Goal: Task Accomplishment & Management: Complete application form

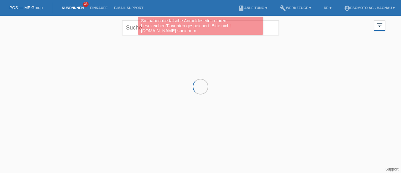
click at [100, 77] on div at bounding box center [201, 69] width 376 height 63
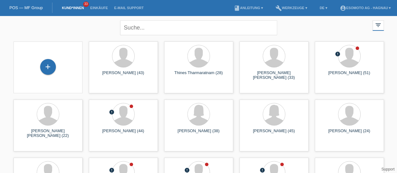
drag, startPoint x: 47, startPoint y: 69, endPoint x: 67, endPoint y: 75, distance: 20.8
click at [67, 75] on div "+" at bounding box center [47, 67] width 59 height 17
click at [47, 67] on div "+" at bounding box center [48, 67] width 16 height 16
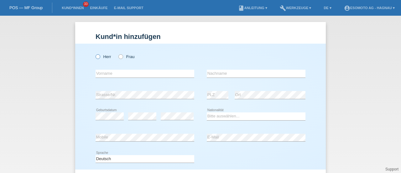
click at [95, 53] on icon at bounding box center [95, 53] width 0 height 0
click at [96, 55] on input "Herr" at bounding box center [98, 56] width 4 height 4
radio input "true"
click at [121, 75] on input "text" at bounding box center [145, 74] width 99 height 8
click at [113, 74] on input "text" at bounding box center [145, 74] width 99 height 8
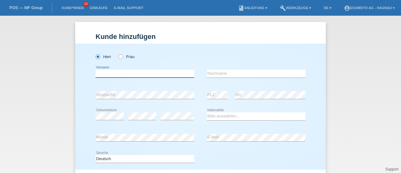
paste input "[PERSON_NAME]"
type input "[PERSON_NAME]"
click at [214, 69] on div "error Nachname" at bounding box center [256, 73] width 99 height 21
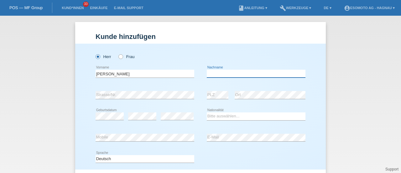
click at [211, 71] on input "text" at bounding box center [256, 74] width 99 height 8
paste input "Da Silva Moraes"
type input "Da Silva Moraes"
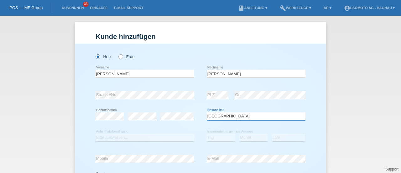
select select "BR"
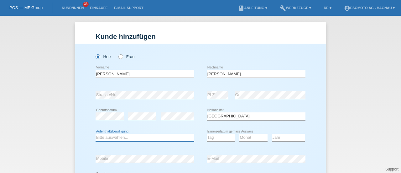
select select "B"
select select "10"
select select "08"
select select "2012"
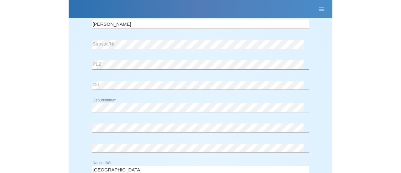
scroll to position [77, 0]
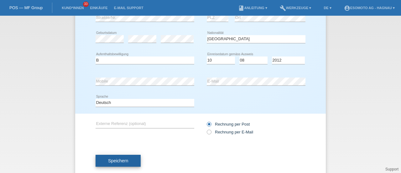
click at [131, 158] on button "Speichern" at bounding box center [118, 161] width 45 height 12
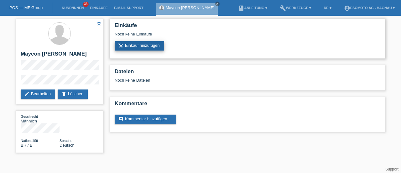
click at [135, 45] on link "add_shopping_cart Einkauf hinzufügen" at bounding box center [140, 45] width 50 height 9
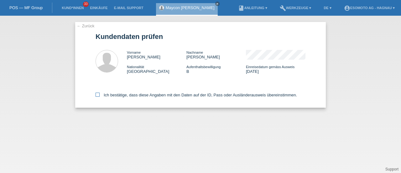
click at [97, 96] on icon at bounding box center [98, 94] width 4 height 4
click at [97, 96] on input "Ich bestätige, dass diese Angaben mit den Daten auf der ID, Pass oder Ausländer…" at bounding box center [98, 94] width 4 height 4
checkbox input "true"
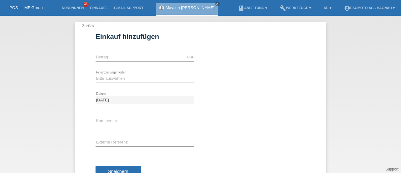
click at [111, 61] on icon at bounding box center [145, 61] width 99 height 0
click at [111, 59] on input "text" at bounding box center [145, 57] width 99 height 8
type input "7600.00"
click at [113, 78] on select "Bitte auswählen Fixe Raten Kauf auf Rechnung mit Teilzahlungsoption" at bounding box center [145, 79] width 99 height 8
select select "69"
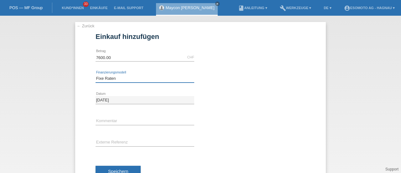
click at [96, 75] on select "Bitte auswählen Fixe Raten Kauf auf Rechnung mit Teilzahlungsoption" at bounding box center [145, 79] width 99 height 8
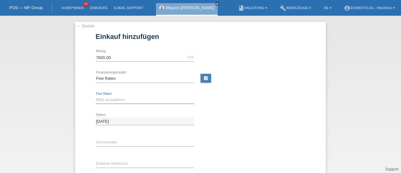
click at [103, 98] on select "Bitte auswählen 12 Raten 24 Raten 36 Raten 48 Raten" at bounding box center [145, 100] width 99 height 8
select select "140"
click at [96, 96] on select "Bitte auswählen 12 Raten 24 Raten 36 Raten 48 Raten" at bounding box center [145, 100] width 99 height 8
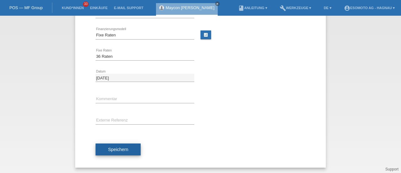
click at [108, 147] on span "Speichern" at bounding box center [118, 149] width 20 height 5
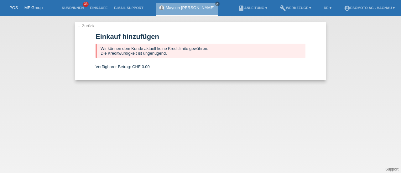
scroll to position [0, 0]
click at [84, 25] on link "← Zurück" at bounding box center [86, 26] width 18 height 5
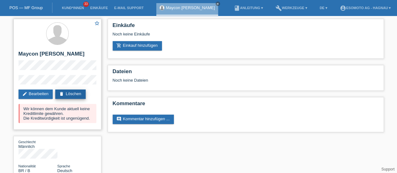
click at [76, 99] on link "delete Löschen" at bounding box center [70, 93] width 30 height 9
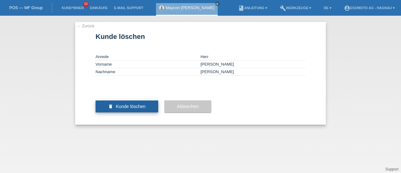
click at [125, 109] on span "Kunde löschen" at bounding box center [131, 106] width 30 height 5
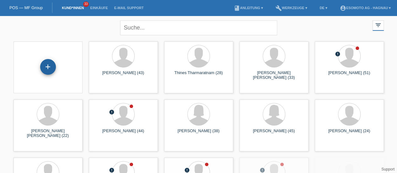
click at [51, 70] on div "+" at bounding box center [48, 67] width 16 height 16
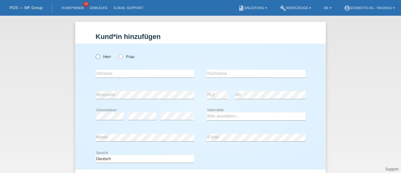
click at [95, 53] on icon at bounding box center [95, 53] width 0 height 0
click at [97, 56] on input "Herr" at bounding box center [98, 56] width 4 height 4
radio input "true"
click at [97, 73] on input "text" at bounding box center [145, 74] width 99 height 8
type input "Josip"
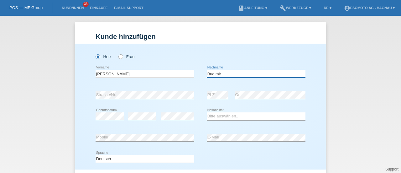
type input "Budimir"
click at [217, 115] on select "Bitte auswählen... Schweiz Deutschland Liechtenstein Österreich ------------ Af…" at bounding box center [256, 116] width 99 height 8
select select "HR"
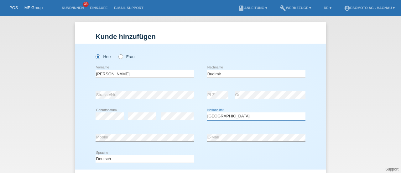
click at [207, 112] on select "Bitte auswählen... Schweiz Deutschland Liechtenstein Österreich ------------ Af…" at bounding box center [256, 116] width 99 height 8
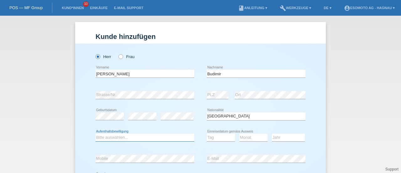
click at [158, 135] on select "Bitte auswählen... C B B - Flüchtlingsstatus Andere" at bounding box center [145, 138] width 99 height 8
select select "C"
click at [96, 134] on select "Bitte auswählen... C B B - Flüchtlingsstatus Andere" at bounding box center [145, 138] width 99 height 8
click at [223, 136] on select "Tag 01 02 03 04 05 06 07 08 09 10 11" at bounding box center [221, 138] width 28 height 8
select select "04"
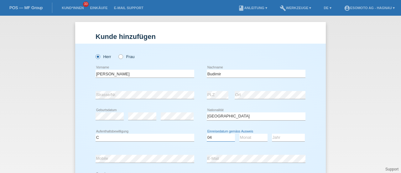
click at [207, 134] on select "Tag 01 02 03 04 05 06 07 08 09 10 11" at bounding box center [221, 138] width 28 height 8
click at [246, 137] on select "Monat 01 02 03 04 05 06 07 08 09 10 11" at bounding box center [253, 138] width 28 height 8
select select "03"
click at [239, 134] on select "Monat 01 02 03 04 05 06 07 08 09 10 11" at bounding box center [253, 138] width 28 height 8
click at [276, 137] on select "Jahr 2025 2024 2023 2022 2021 2020 2019 2018 2017 2016 2015 2014 2013 2012 2011…" at bounding box center [288, 138] width 33 height 8
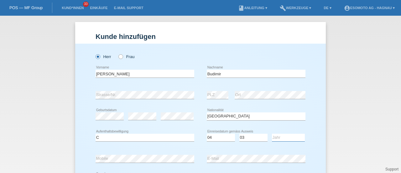
select select "2002"
click at [272, 134] on select "Jahr 2025 2024 2023 2022 2021 2020 2019 2018 2017 2016 2015 2014 2013 2012 2011…" at bounding box center [288, 138] width 33 height 8
click at [188, 121] on div "error" at bounding box center [177, 116] width 33 height 21
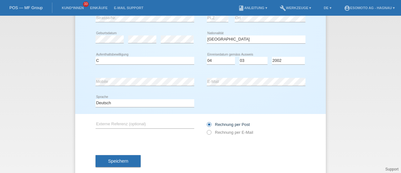
scroll to position [77, 0]
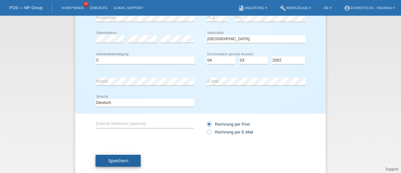
click at [115, 160] on span "Speichern" at bounding box center [118, 160] width 20 height 5
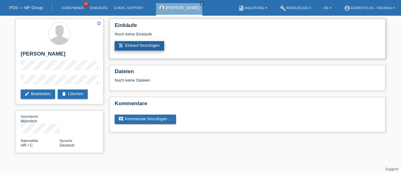
click at [149, 45] on link "add_shopping_cart Einkauf hinzufügen" at bounding box center [140, 45] width 50 height 9
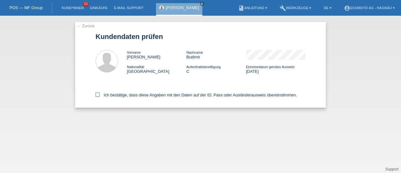
click at [99, 94] on icon at bounding box center [98, 94] width 4 height 4
click at [99, 94] on input "Ich bestätige, dass diese Angaben mit den Daten auf der ID, Pass oder Ausländer…" at bounding box center [98, 94] width 4 height 4
checkbox input "true"
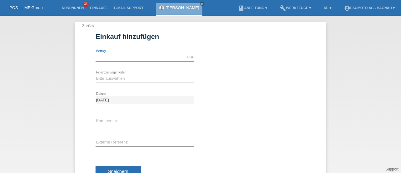
click at [108, 60] on input "text" at bounding box center [145, 57] width 99 height 8
type input "7600.00"
click at [110, 78] on select "Bitte auswählen Fixe Raten Kauf auf Rechnung mit Teilzahlungsoption" at bounding box center [145, 79] width 99 height 8
select select "69"
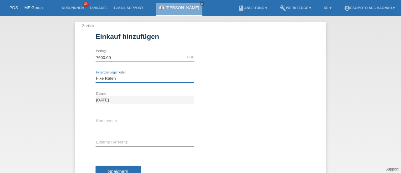
click at [96, 75] on select "Bitte auswählen Fixe Raten Kauf auf Rechnung mit Teilzahlungsoption" at bounding box center [145, 79] width 99 height 8
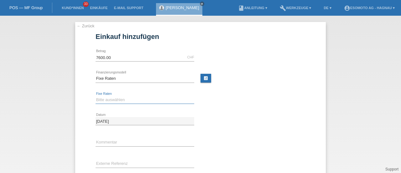
click at [100, 99] on select "Bitte auswählen 12 Raten 24 Raten 36 Raten 48 Raten" at bounding box center [145, 100] width 99 height 8
select select "140"
click at [96, 96] on select "Bitte auswählen 12 Raten 24 Raten 36 Raten 48 Raten" at bounding box center [145, 100] width 99 height 8
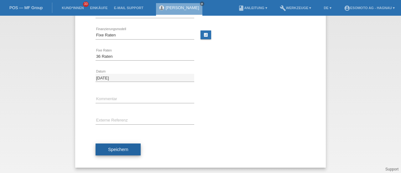
click at [111, 147] on span "Speichern" at bounding box center [118, 149] width 20 height 5
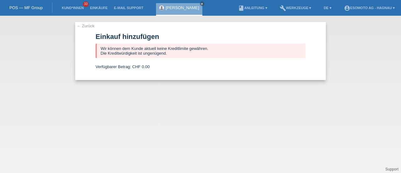
scroll to position [0, 0]
click at [85, 27] on link "← Zurück" at bounding box center [86, 26] width 18 height 5
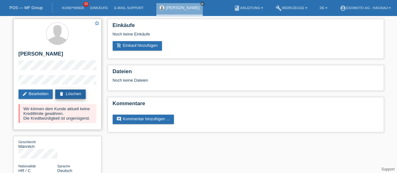
click at [73, 91] on link "delete Löschen" at bounding box center [70, 93] width 30 height 9
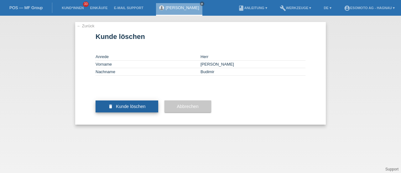
click at [113, 112] on button "delete Kunde löschen" at bounding box center [127, 106] width 63 height 12
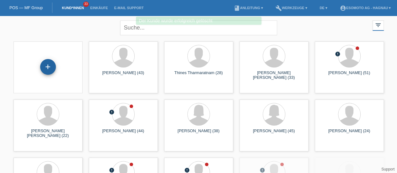
click at [45, 65] on div "+" at bounding box center [48, 67] width 16 height 16
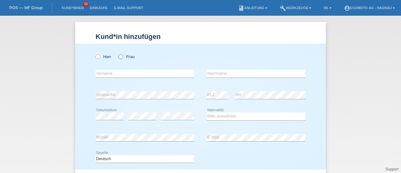
click at [118, 59] on label "Frau" at bounding box center [126, 56] width 16 height 5
click at [118, 58] on input "Frau" at bounding box center [120, 56] width 4 height 4
radio input "true"
click at [103, 74] on input "text" at bounding box center [145, 74] width 99 height 8
paste input "[PERSON_NAME]"
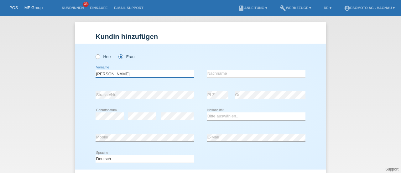
type input "[PERSON_NAME]"
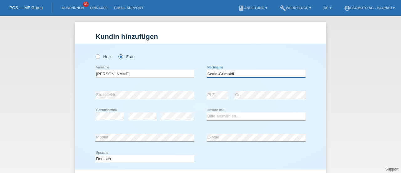
type input "Scala-Grimaldi"
click at [212, 115] on select "Bitte auswählen... Schweiz Deutschland Liechtenstein Österreich ------------ Af…" at bounding box center [256, 116] width 99 height 8
select select "CH"
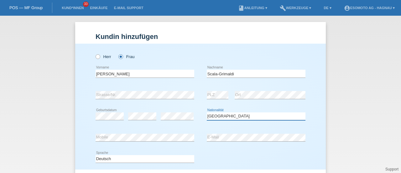
click at [207, 112] on select "Bitte auswählen... Schweiz Deutschland Liechtenstein Österreich ------------ Af…" at bounding box center [256, 116] width 99 height 8
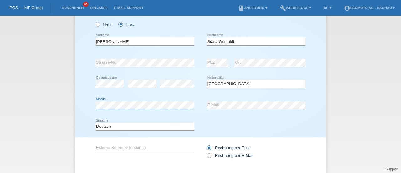
scroll to position [68, 0]
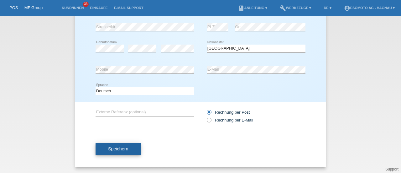
click at [113, 144] on button "Speichern" at bounding box center [118, 149] width 45 height 12
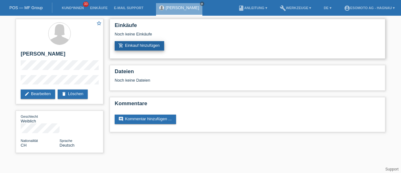
click at [135, 48] on link "add_shopping_cart Einkauf hinzufügen" at bounding box center [140, 45] width 50 height 9
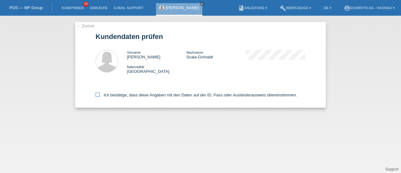
click at [97, 94] on icon at bounding box center [98, 94] width 4 height 4
click at [97, 94] on input "Ich bestätige, dass diese Angaben mit den Daten auf der ID, Pass oder Ausländer…" at bounding box center [98, 94] width 4 height 4
checkbox input "true"
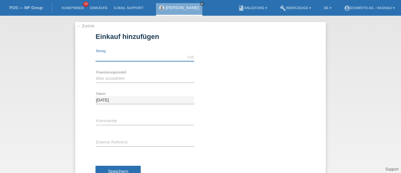
click at [123, 58] on input "text" at bounding box center [145, 57] width 99 height 8
type input "7600.00"
click at [113, 78] on select "Bitte auswählen Fixe Raten Kauf auf Rechnung mit Teilzahlungsoption" at bounding box center [145, 79] width 99 height 8
select select "69"
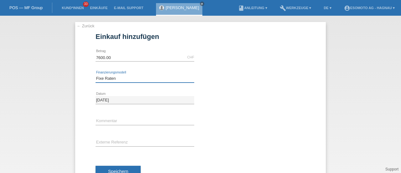
click at [96, 75] on select "Bitte auswählen Fixe Raten Kauf auf Rechnung mit Teilzahlungsoption" at bounding box center [145, 79] width 99 height 8
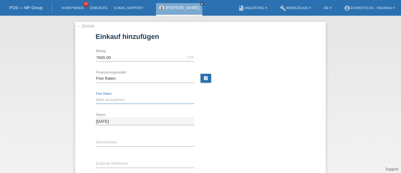
click at [107, 101] on select "Bitte auswählen 12 Raten 24 Raten 36 Raten 48 Raten" at bounding box center [145, 100] width 99 height 8
select select "140"
click at [96, 96] on select "Bitte auswählen 12 Raten 24 Raten 36 Raten 48 Raten" at bounding box center [145, 100] width 99 height 8
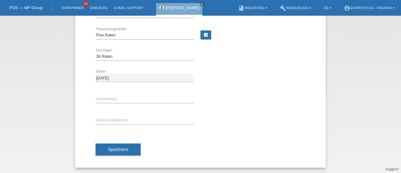
click at [117, 155] on div "Speichern" at bounding box center [201, 149] width 210 height 36
click at [115, 148] on span "Speichern" at bounding box center [118, 149] width 20 height 5
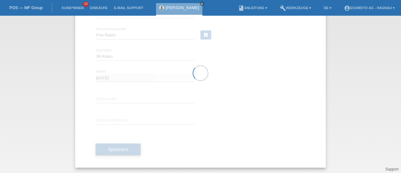
scroll to position [0, 0]
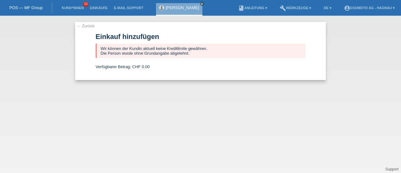
click at [31, 7] on link "POS — MF Group" at bounding box center [25, 7] width 33 height 5
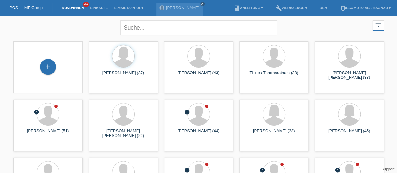
drag, startPoint x: 0, startPoint y: 0, endPoint x: 68, endPoint y: 67, distance: 95.5
click at [68, 67] on div "+" at bounding box center [47, 67] width 59 height 17
click at [50, 69] on div "+" at bounding box center [48, 67] width 16 height 16
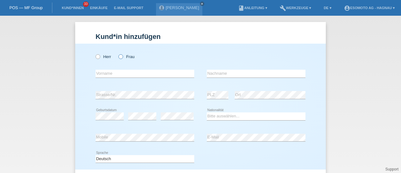
click at [118, 53] on icon at bounding box center [118, 53] width 0 height 0
click at [120, 56] on input "Frau" at bounding box center [120, 56] width 4 height 4
radio input "true"
click at [114, 72] on input "text" at bounding box center [145, 74] width 99 height 8
type input "Fatmire"
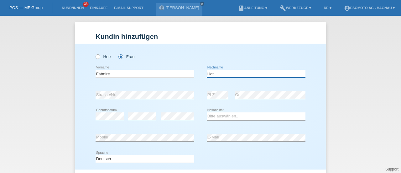
type input "Hoti"
click at [156, 103] on div "error Strasse/Nr." at bounding box center [145, 94] width 99 height 21
click at [209, 116] on select "Bitte auswählen... Schweiz Deutschland Liechtenstein Österreich ------------ Af…" at bounding box center [256, 116] width 99 height 8
select select "CH"
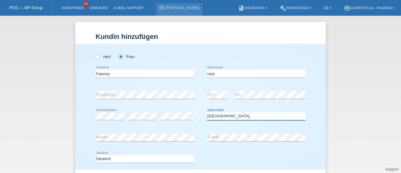
click at [207, 112] on select "Bitte auswählen... Schweiz Deutschland Liechtenstein Österreich ------------ Af…" at bounding box center [256, 116] width 99 height 8
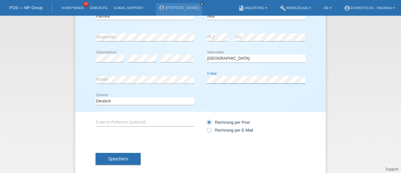
scroll to position [68, 0]
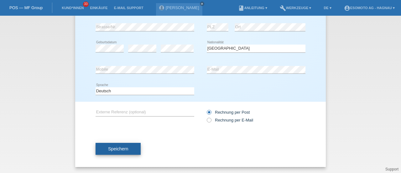
click at [121, 146] on span "Speichern" at bounding box center [118, 148] width 20 height 5
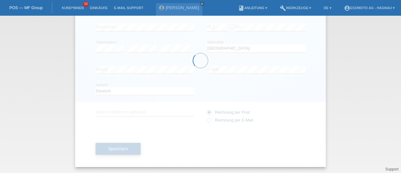
click at [121, 146] on div at bounding box center [200, 60] width 251 height 213
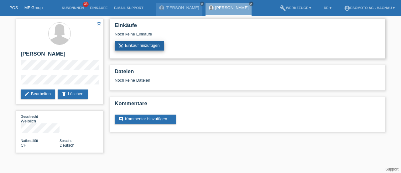
click at [130, 47] on link "add_shopping_cart Einkauf hinzufügen" at bounding box center [140, 45] width 50 height 9
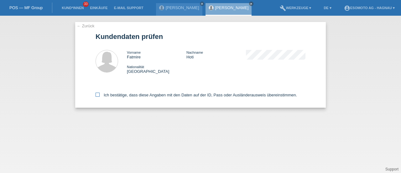
click at [97, 95] on icon at bounding box center [98, 94] width 4 height 4
click at [97, 95] on input "Ich bestätige, dass diese Angaben mit den Daten auf der ID, Pass oder Ausländer…" at bounding box center [98, 94] width 4 height 4
checkbox input "true"
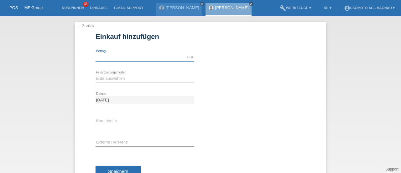
click at [110, 57] on input "text" at bounding box center [145, 57] width 99 height 8
type input "7600.00"
click at [115, 79] on select "Bitte auswählen Fixe Raten Kauf auf Rechnung mit Teilzahlungsoption" at bounding box center [145, 79] width 99 height 8
select select "69"
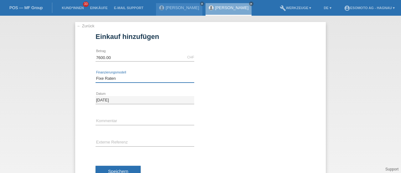
click at [96, 75] on select "Bitte auswählen Fixe Raten Kauf auf Rechnung mit Teilzahlungsoption" at bounding box center [145, 79] width 99 height 8
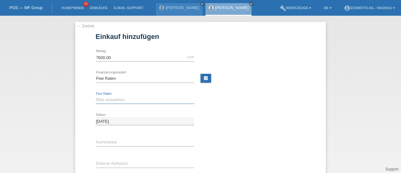
click at [105, 99] on select "Bitte auswählen 12 Raten 24 Raten 36 Raten 48 Raten" at bounding box center [145, 100] width 99 height 8
select select "140"
click at [96, 96] on select "Bitte auswählen 12 Raten 24 Raten 36 Raten 48 Raten" at bounding box center [145, 100] width 99 height 8
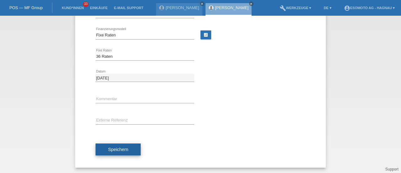
click at [104, 148] on button "Speichern" at bounding box center [118, 149] width 45 height 12
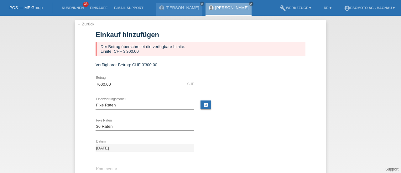
scroll to position [0, 0]
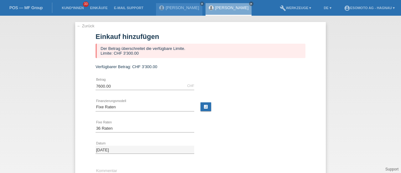
click at [83, 27] on link "← Zurück" at bounding box center [86, 26] width 18 height 5
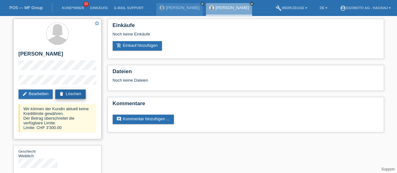
click at [68, 93] on link "delete Löschen" at bounding box center [70, 93] width 30 height 9
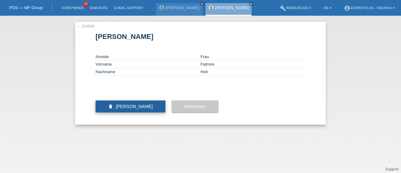
click at [124, 112] on button "delete [PERSON_NAME]" at bounding box center [131, 106] width 70 height 12
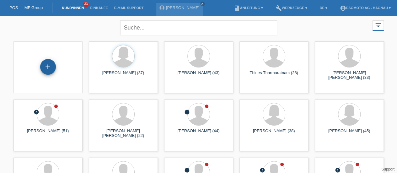
click at [46, 67] on div "+" at bounding box center [48, 67] width 16 height 16
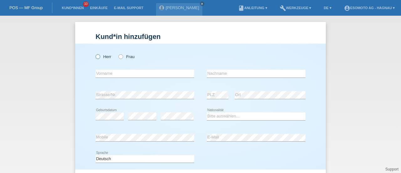
click at [95, 53] on icon at bounding box center [95, 53] width 0 height 0
click at [98, 56] on input "Herr" at bounding box center [98, 56] width 4 height 4
radio input "true"
click at [99, 74] on input "text" at bounding box center [145, 74] width 99 height 8
type input "Alaudin"
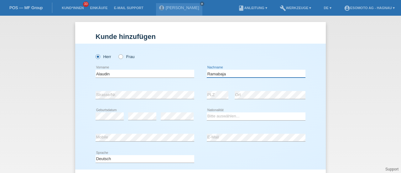
type input "Ramabaja"
click at [220, 116] on select "Bitte auswählen... Schweiz Deutschland Liechtenstein Österreich ------------ Af…" at bounding box center [256, 116] width 99 height 8
select select "XK"
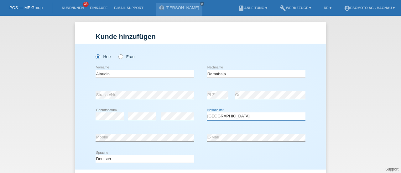
click at [215, 116] on select "Bitte auswählen... Schweiz Deutschland Liechtenstein Österreich ------------ Af…" at bounding box center [256, 116] width 99 height 8
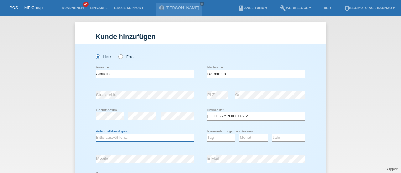
click at [142, 138] on select "Bitte auswählen... C B B - Flüchtlingsstatus Andere" at bounding box center [145, 138] width 99 height 8
select select "C"
click at [96, 134] on select "Bitte auswählen... C B B - Flüchtlingsstatus Andere" at bounding box center [145, 138] width 99 height 8
click at [214, 135] on select "Tag 01 02 03 04 05 06 07 08 09 10 11" at bounding box center [221, 138] width 28 height 8
select select "09"
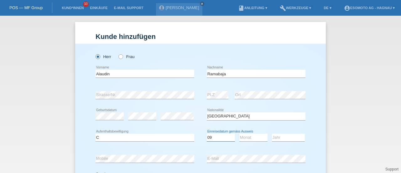
click at [207, 134] on select "Tag 01 02 03 04 05 06 07 08 09 10 11" at bounding box center [221, 138] width 28 height 8
click at [243, 138] on select "Monat 01 02 03 04 05 06 07 08 09 10 11" at bounding box center [253, 138] width 28 height 8
select select "03"
click at [239, 134] on select "Monat 01 02 03 04 05 06 07 08 09 10 11" at bounding box center [253, 138] width 28 height 8
click at [285, 135] on select "Jahr 2025 2024 2023 2022 2021 2020 2019 2018 2017 2016 2015 2014 2013 2012 2011…" at bounding box center [288, 138] width 33 height 8
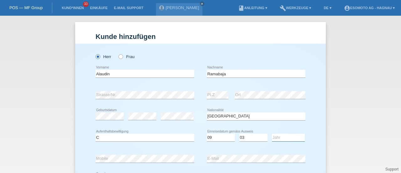
select select "2007"
click at [272, 134] on select "Jahr 2025 2024 2023 2022 2021 2020 2019 2018 2017 2016 2015 2014 2013 2012 2011…" at bounding box center [288, 138] width 33 height 8
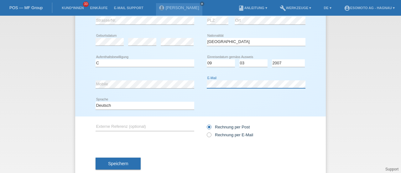
scroll to position [76, 0]
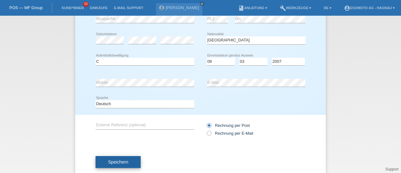
click at [134, 161] on button "Speichern" at bounding box center [118, 162] width 45 height 12
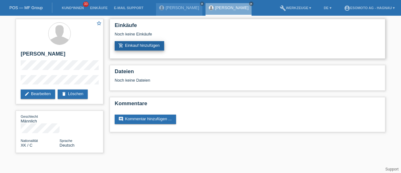
click at [150, 46] on link "add_shopping_cart Einkauf hinzufügen" at bounding box center [140, 45] width 50 height 9
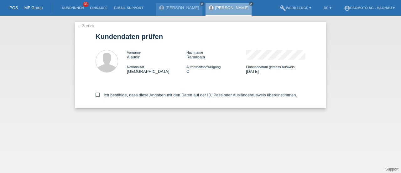
click at [98, 94] on icon at bounding box center [98, 94] width 4 height 4
click at [98, 94] on input "Ich bestätige, dass diese Angaben mit den Daten auf der ID, Pass oder Ausländer…" at bounding box center [98, 94] width 4 height 4
checkbox input "true"
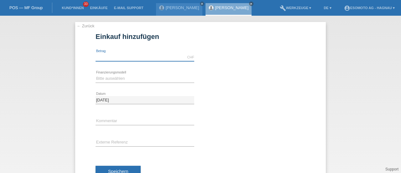
click at [105, 57] on input "text" at bounding box center [145, 57] width 99 height 8
type input "7600.00"
click at [114, 76] on select "Bitte auswählen Fixe Raten Kauf auf Rechnung mit Teilzahlungsoption" at bounding box center [145, 79] width 99 height 8
select select "69"
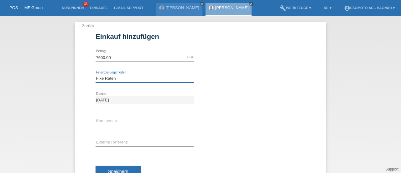
click at [96, 75] on select "Bitte auswählen Fixe Raten Kauf auf Rechnung mit Teilzahlungsoption" at bounding box center [145, 79] width 99 height 8
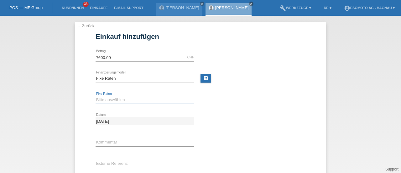
click at [106, 98] on select "Bitte auswählen 12 Raten 24 Raten 36 Raten 48 Raten" at bounding box center [145, 100] width 99 height 8
select select "140"
click at [96, 96] on select "Bitte auswählen 12 Raten 24 Raten 36 Raten 48 Raten" at bounding box center [145, 100] width 99 height 8
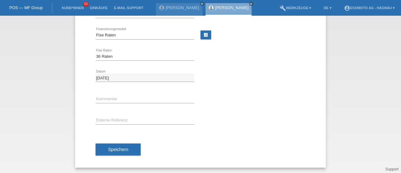
click at [105, 142] on div "Speichern" at bounding box center [201, 149] width 210 height 36
click at [102, 148] on button "Speichern" at bounding box center [118, 149] width 45 height 12
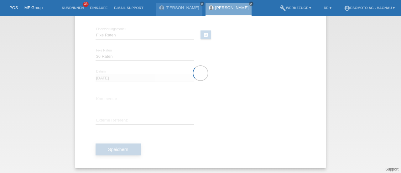
scroll to position [0, 0]
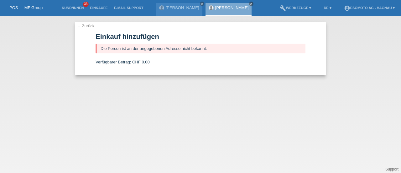
click at [85, 25] on link "← Zurück" at bounding box center [86, 26] width 18 height 5
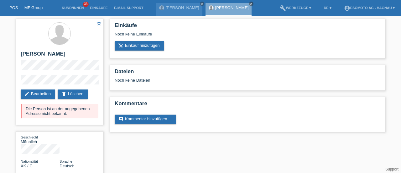
click at [23, 7] on link "POS — MF Group" at bounding box center [25, 7] width 33 height 5
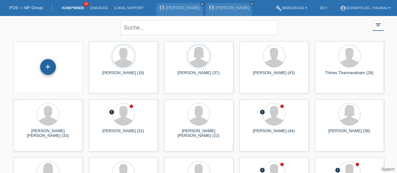
click at [46, 71] on div "+" at bounding box center [48, 67] width 16 height 16
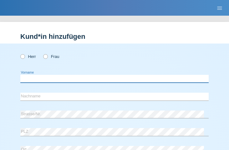
click at [101, 82] on input "text" at bounding box center [114, 79] width 189 height 8
type input "Marica"
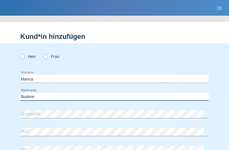
type input "Budimir"
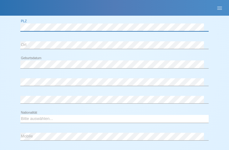
scroll to position [105, 0]
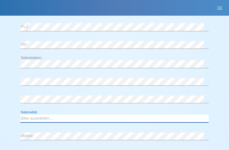
click at [30, 116] on select "Bitte auswählen... [GEOGRAPHIC_DATA] [GEOGRAPHIC_DATA] [GEOGRAPHIC_DATA] [GEOGR…" at bounding box center [114, 119] width 189 height 8
select select "HR"
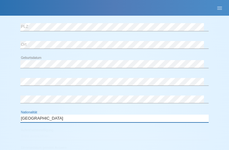
click at [30, 117] on select "Bitte auswählen... Schweiz Deutschland Liechtenstein Österreich ------------ Af…" at bounding box center [114, 119] width 189 height 8
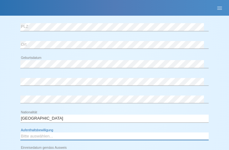
click at [28, 135] on select "Bitte auswählen... C B B - Flüchtlingsstatus Andere" at bounding box center [114, 137] width 189 height 8
select select "C"
click at [20, 133] on select "Bitte auswählen... C B B - Flüchtlingsstatus Andere" at bounding box center [114, 137] width 189 height 8
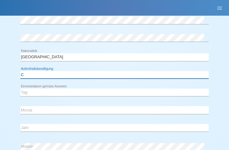
scroll to position [174, 0]
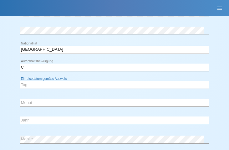
click at [30, 82] on select "Tag 01 02 03 04 05 06 07 08 09 10 11" at bounding box center [114, 85] width 189 height 8
select select "01"
click at [20, 81] on select "Tag 01 02 03 04 05 06 07 08 09 10 11" at bounding box center [114, 85] width 189 height 8
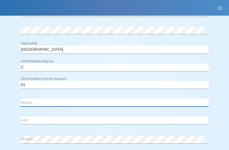
click at [28, 102] on select "Monat 01 02 03 04 05 06 07 08 09 10 11" at bounding box center [114, 103] width 189 height 8
select select "03"
click at [20, 99] on select "Monat 01 02 03 04 05 06 07 08 09 10 11" at bounding box center [114, 103] width 189 height 8
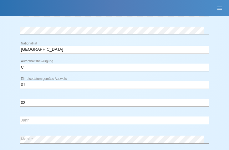
click at [32, 118] on select "Jahr 2025 2024 2023 2022 2021 2020 2019 2018 2017 2016 2015 2014 2013 2012 2011…" at bounding box center [114, 121] width 189 height 8
select select "1991"
click at [20, 117] on select "Jahr 2025 2024 2023 2022 2021 2020 2019 2018 2017 2016 2015 2014 2013 2012 2011…" at bounding box center [114, 121] width 189 height 8
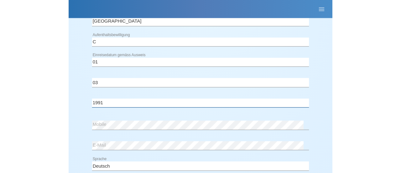
scroll to position [205, 0]
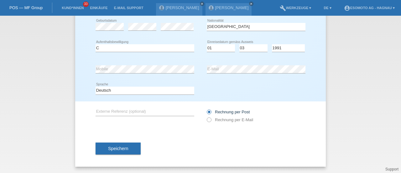
scroll to position [89, 0]
click at [229, 74] on div "error E-Mail" at bounding box center [256, 69] width 99 height 21
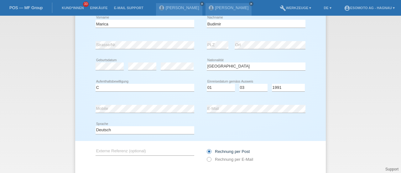
scroll to position [0, 0]
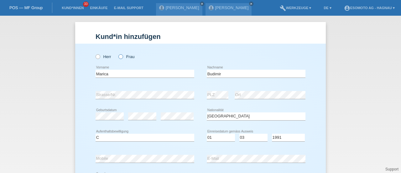
click at [118, 53] on icon at bounding box center [118, 53] width 0 height 0
click at [118, 56] on input "Frau" at bounding box center [120, 56] width 4 height 4
radio input "true"
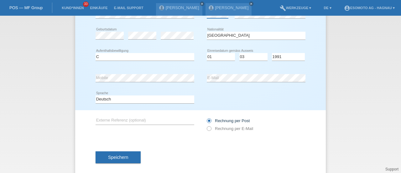
scroll to position [89, 0]
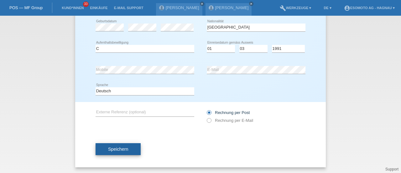
click at [110, 150] on span "Speichern" at bounding box center [118, 148] width 20 height 5
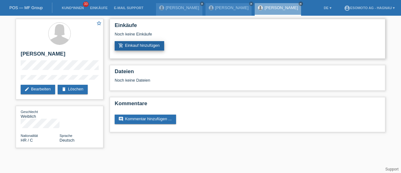
click at [152, 47] on link "add_shopping_cart Einkauf hinzufügen" at bounding box center [140, 45] width 50 height 9
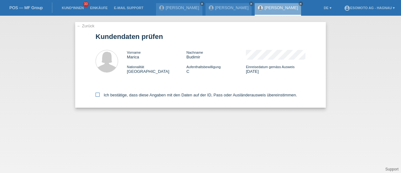
click at [97, 94] on icon at bounding box center [98, 94] width 4 height 4
click at [97, 94] on input "Ich bestätige, dass diese Angaben mit den Daten auf der ID, Pass oder Ausländer…" at bounding box center [98, 94] width 4 height 4
checkbox input "true"
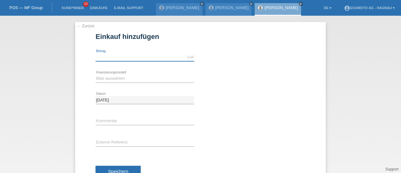
click at [113, 55] on input "text" at bounding box center [145, 57] width 99 height 8
type input "7600.00"
click at [112, 80] on select "Bitte auswählen Fixe Raten Kauf auf Rechnung mit Teilzahlungsoption" at bounding box center [145, 79] width 99 height 8
select select "69"
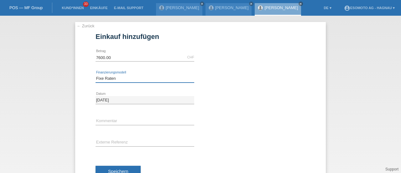
click at [96, 75] on select "Bitte auswählen Fixe Raten Kauf auf Rechnung mit Teilzahlungsoption" at bounding box center [145, 79] width 99 height 8
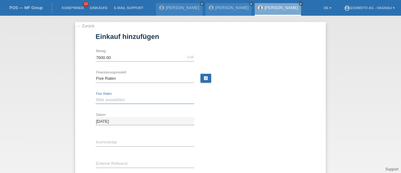
click at [109, 101] on select "Bitte auswählen 12 Raten 24 Raten 36 Raten 48 Raten" at bounding box center [145, 100] width 99 height 8
select select "140"
click at [96, 96] on select "Bitte auswählen 12 Raten 24 Raten 36 Raten 48 Raten" at bounding box center [145, 100] width 99 height 8
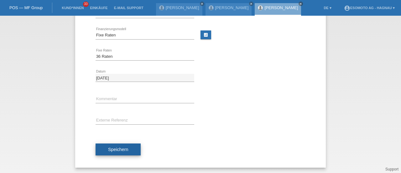
click at [109, 149] on span "Speichern" at bounding box center [118, 149] width 20 height 5
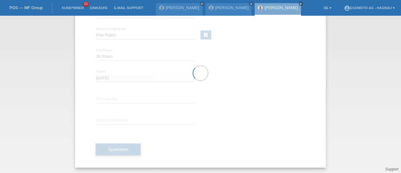
scroll to position [0, 0]
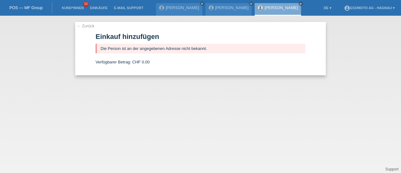
click at [82, 25] on link "← Zurück" at bounding box center [86, 26] width 18 height 5
